Goal: Information Seeking & Learning: Learn about a topic

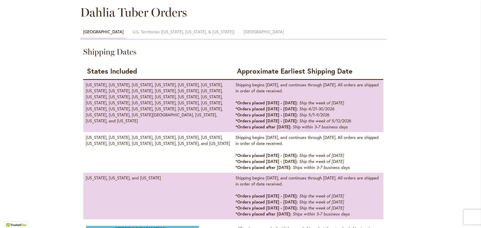
scroll to position [275, 0]
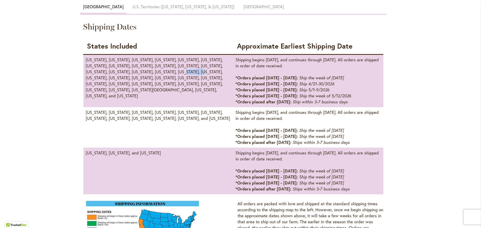
drag, startPoint x: 169, startPoint y: 71, endPoint x: 189, endPoint y: 73, distance: 20.3
click at [189, 73] on td "Alaska, Colorado, Connecticut, Delaware, Idaho, Illinois, Indiana, Iowa, Kansas…" at bounding box center [158, 80] width 150 height 53
drag, startPoint x: 344, startPoint y: 78, endPoint x: 368, endPoint y: 78, distance: 24.0
click at [368, 78] on td "Shipping begins April 14, 2026, and continues through June 2, 2026. All orders …" at bounding box center [308, 80] width 150 height 53
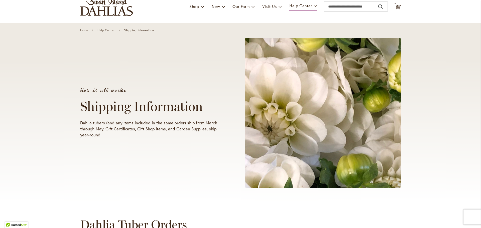
scroll to position [0, 0]
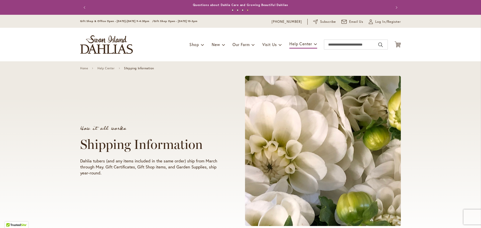
click at [104, 44] on img "store logo" at bounding box center [106, 44] width 53 height 19
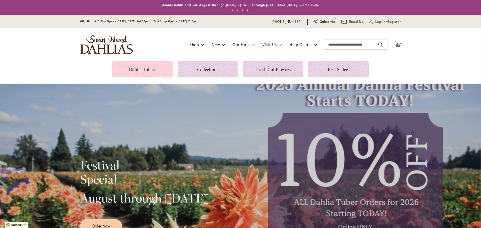
click at [126, 70] on link at bounding box center [142, 69] width 60 height 16
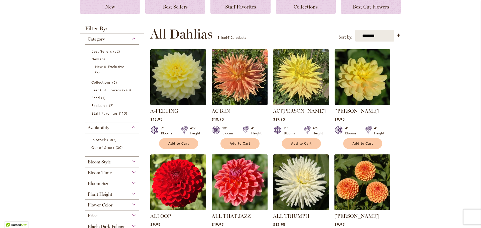
scroll to position [75, 0]
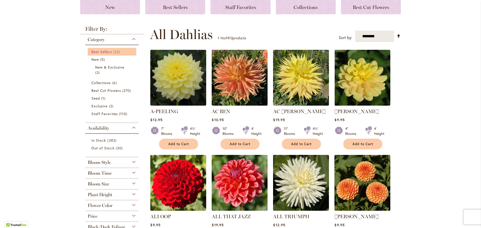
click at [102, 53] on span "Best Sellers" at bounding box center [101, 51] width 21 height 5
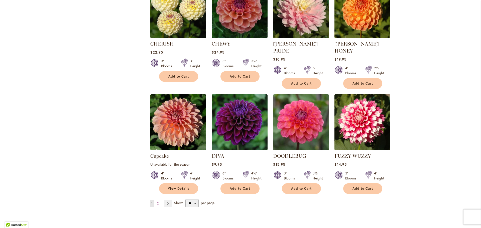
scroll to position [376, 0]
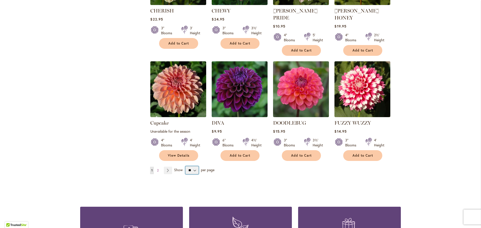
drag, startPoint x: 194, startPoint y: 161, endPoint x: 193, endPoint y: 165, distance: 3.5
click at [194, 166] on select "** ** ** **" at bounding box center [191, 170] width 13 height 8
select select "**"
click at [185, 166] on select "** ** ** **" at bounding box center [191, 170] width 13 height 8
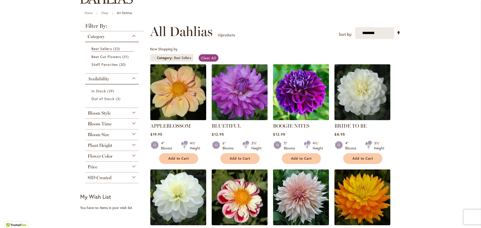
scroll to position [25, 0]
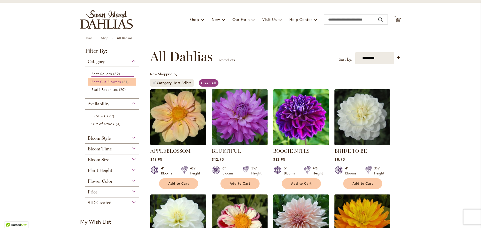
click at [106, 80] on span "Best Cut Flowers" at bounding box center [106, 81] width 30 height 5
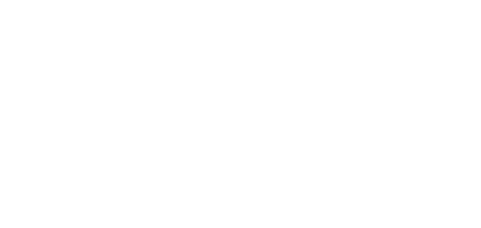
scroll to position [78, 0]
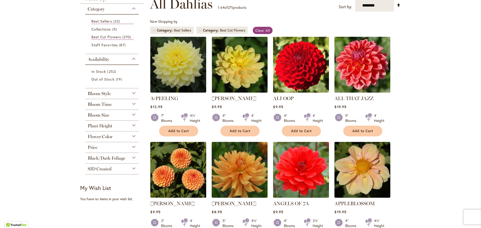
drag, startPoint x: 364, startPoint y: 131, endPoint x: 356, endPoint y: 56, distance: 75.8
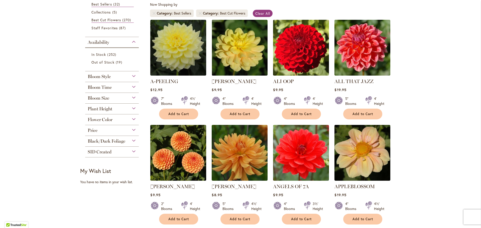
scroll to position [0, 0]
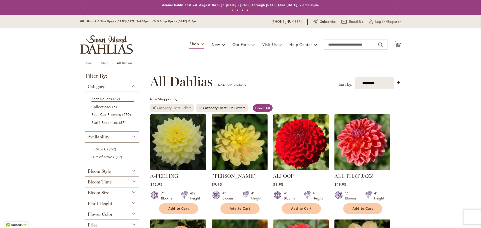
click at [152, 109] on link "Remove Category Best Sellers" at bounding box center [153, 107] width 3 height 3
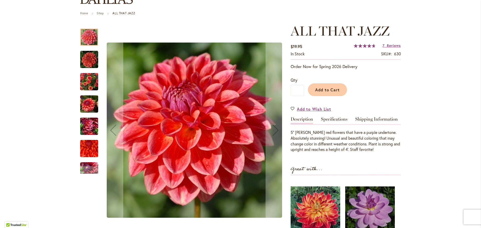
scroll to position [50, 0]
click at [90, 44] on div at bounding box center [89, 36] width 18 height 17
click at [91, 59] on img "ALL THAT JAZZ" at bounding box center [89, 59] width 18 height 18
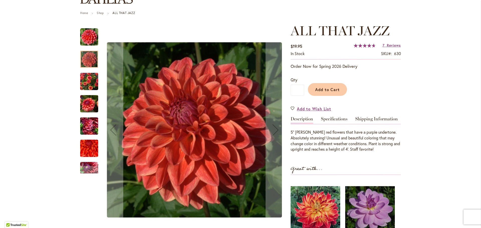
click at [92, 80] on img "ALL THAT JAZZ" at bounding box center [89, 82] width 18 height 24
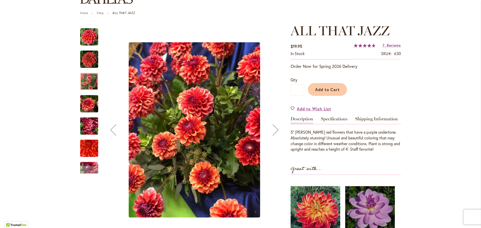
click at [90, 111] on img "ALL THAT JAZZ" at bounding box center [89, 104] width 18 height 24
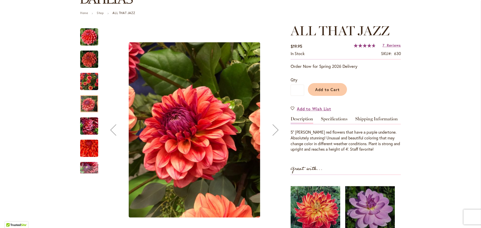
click at [90, 131] on img "ALL THAT JAZZ" at bounding box center [89, 126] width 18 height 24
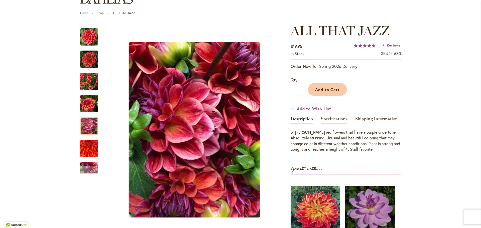
click at [337, 120] on link "Specifications" at bounding box center [334, 120] width 27 height 7
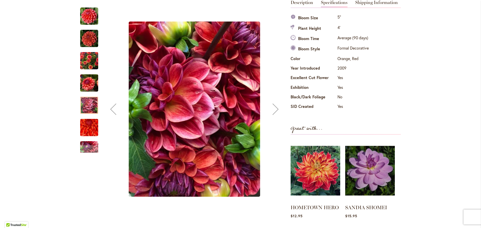
click at [84, 18] on img "ALL THAT JAZZ" at bounding box center [89, 16] width 18 height 18
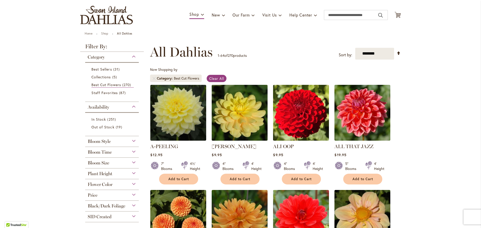
scroll to position [28, 0]
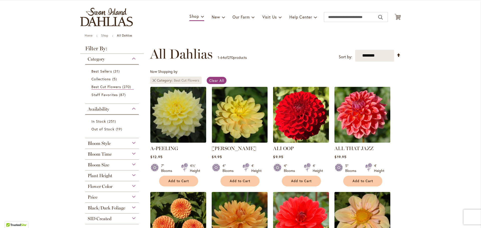
click at [153, 81] on link "Remove Category Best Cut Flowers" at bounding box center [153, 80] width 3 height 3
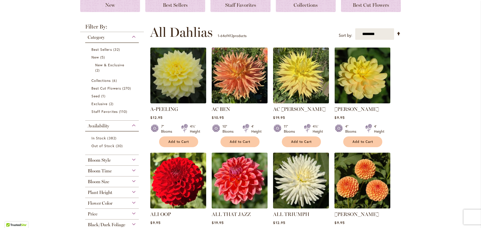
scroll to position [6, 0]
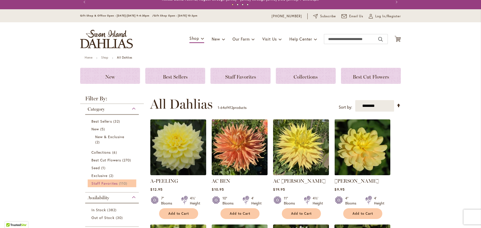
click at [107, 183] on span "Staff Favorites" at bounding box center [104, 183] width 26 height 5
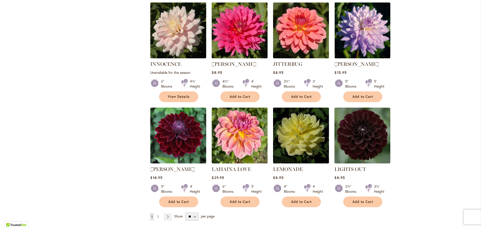
scroll to position [1630, 0]
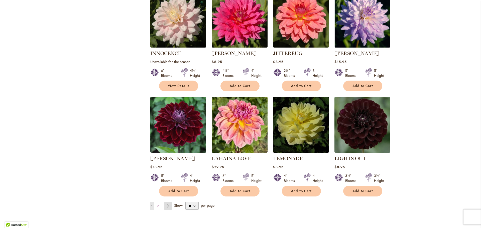
click at [168, 202] on link "Page Next" at bounding box center [168, 206] width 8 height 8
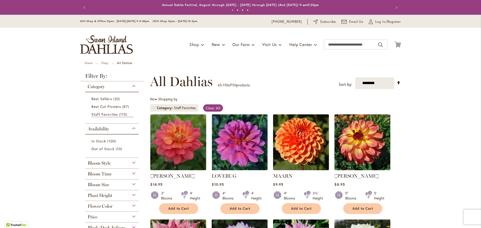
drag, startPoint x: 399, startPoint y: 203, endPoint x: 385, endPoint y: 141, distance: 63.6
click at [203, 107] on link "Clear All" at bounding box center [213, 107] width 20 height 7
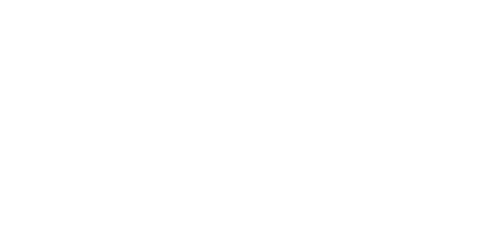
scroll to position [106, 0]
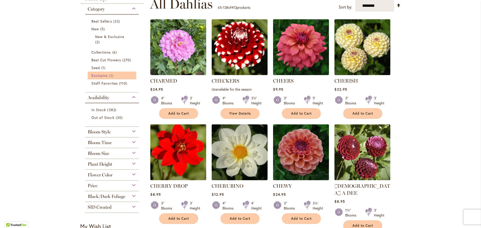
click at [95, 75] on span "Exclusive" at bounding box center [99, 75] width 16 height 5
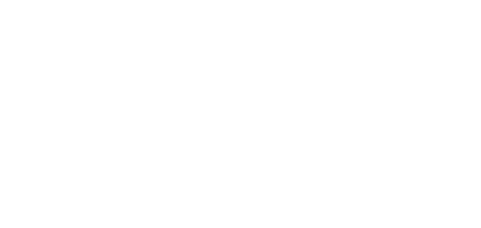
scroll to position [68, 0]
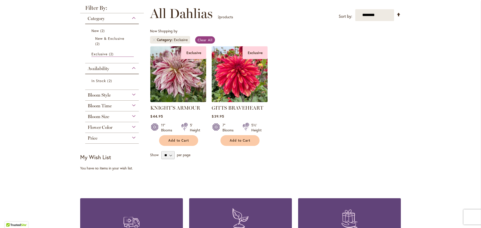
click at [238, 79] on img at bounding box center [239, 74] width 59 height 59
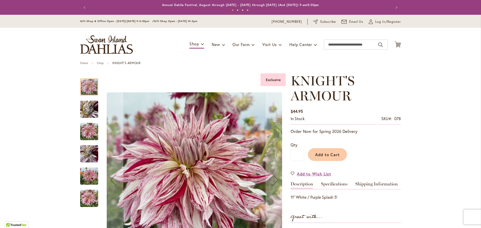
click at [85, 109] on img "KNIGHT'S ARMOUR" at bounding box center [89, 109] width 36 height 27
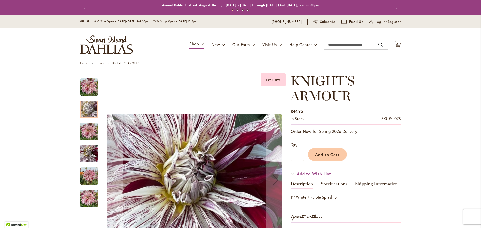
click at [84, 131] on img "KNIGHT'S ARMOUR" at bounding box center [89, 132] width 18 height 24
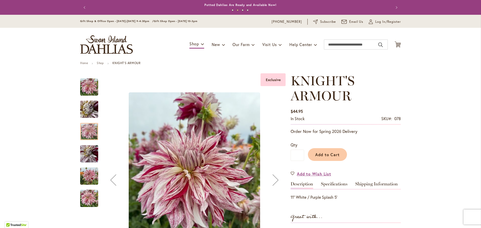
click at [82, 154] on img "KNIGHT'S ARMOUR" at bounding box center [89, 154] width 18 height 24
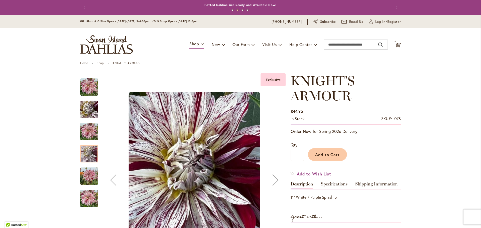
click at [83, 170] on img "KNIGHT'S ARMOUR" at bounding box center [89, 176] width 18 height 24
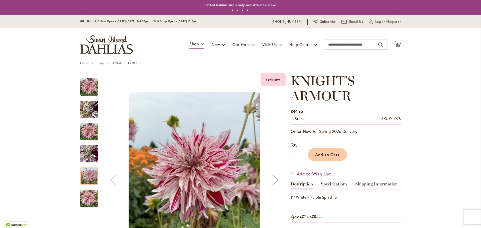
click at [86, 194] on img "KNIGHT'S ARMOUR" at bounding box center [89, 199] width 18 height 24
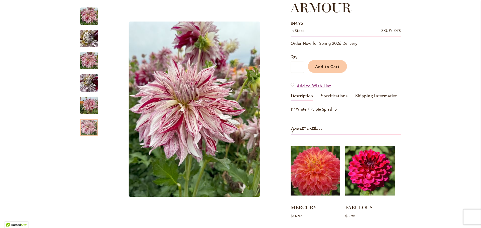
scroll to position [100, 0]
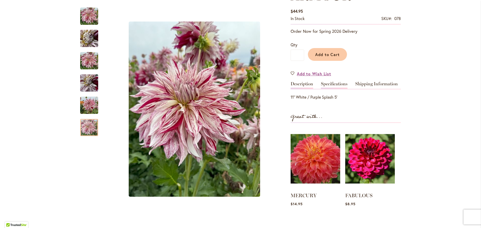
click at [334, 85] on link "Specifications" at bounding box center [334, 85] width 27 height 7
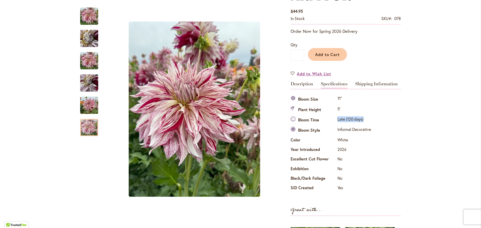
drag, startPoint x: 361, startPoint y: 119, endPoint x: 332, endPoint y: 120, distance: 28.8
click at [332, 120] on tr "Bloom Time Late (120 days)" at bounding box center [331, 120] width 82 height 10
drag, startPoint x: 373, startPoint y: 129, endPoint x: 339, endPoint y: 130, distance: 33.8
click at [339, 130] on div "Specifications Bloom Size 11" Plant Height 5' Bloom Time Late (120 days) Bloom …" at bounding box center [345, 143] width 110 height 99
click at [379, 146] on div "Specifications Bloom Size 11" Plant Height 5' Bloom Time Late (120 days) Bloom …" at bounding box center [345, 143] width 110 height 99
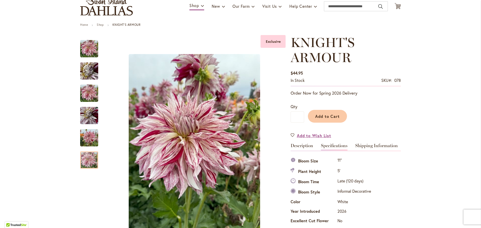
scroll to position [0, 0]
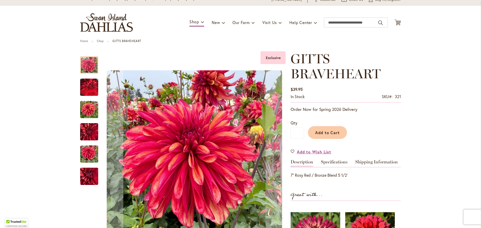
scroll to position [50, 0]
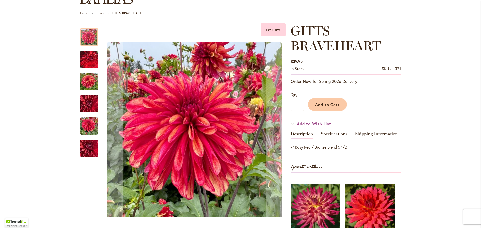
click at [86, 32] on div at bounding box center [89, 36] width 18 height 17
click at [86, 57] on img "GITTS BRAVEHEART" at bounding box center [89, 59] width 18 height 23
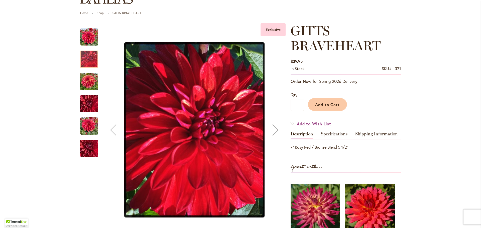
click at [86, 78] on img "GITTS BRAVEHEART" at bounding box center [89, 82] width 18 height 24
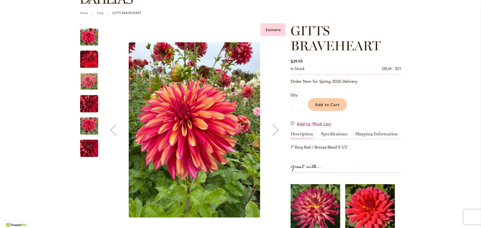
click at [87, 102] on img "GITTS BRAVEHEART" at bounding box center [89, 104] width 18 height 24
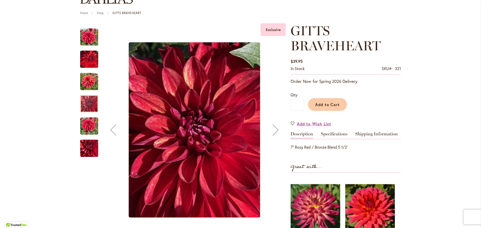
click at [87, 122] on img "GITTS BRAVEHEART" at bounding box center [89, 126] width 18 height 24
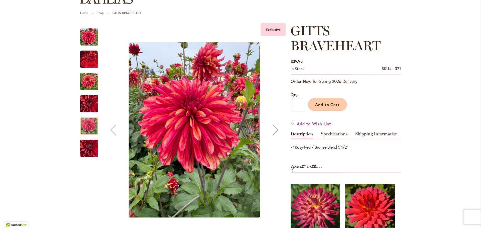
click at [87, 149] on img "GITTS BRAVEHEART" at bounding box center [89, 148] width 36 height 27
